Goal: Navigation & Orientation: Find specific page/section

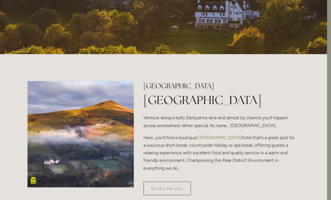
scroll to position [0, 4]
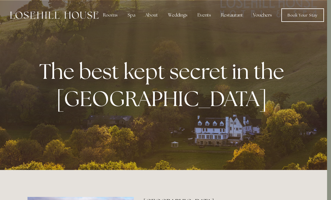
click at [301, 16] on link "Book Your Stay" at bounding box center [302, 14] width 43 height 13
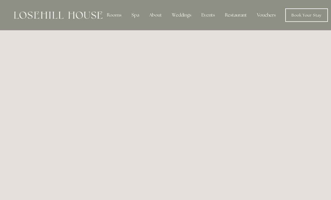
click at [138, 16] on div "Spa" at bounding box center [135, 15] width 17 height 11
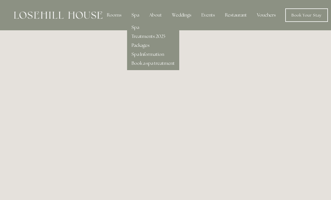
click at [138, 30] on link "Spa" at bounding box center [136, 27] width 8 height 6
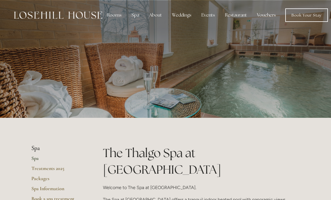
click at [238, 18] on div "Restaurant" at bounding box center [236, 15] width 31 height 11
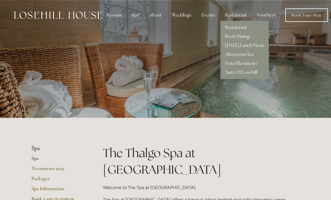
click at [242, 27] on link "Restaurant" at bounding box center [236, 27] width 22 height 6
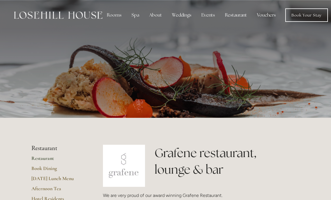
click at [159, 15] on div "About" at bounding box center [156, 15] width 22 height 11
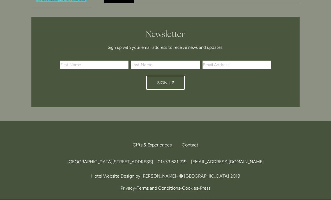
scroll to position [1882, 0]
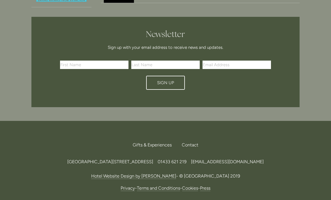
copy span "S33 6AF"
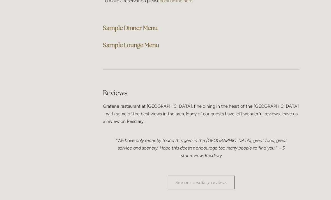
scroll to position [1497, 0]
